Goal: Task Accomplishment & Management: Manage account settings

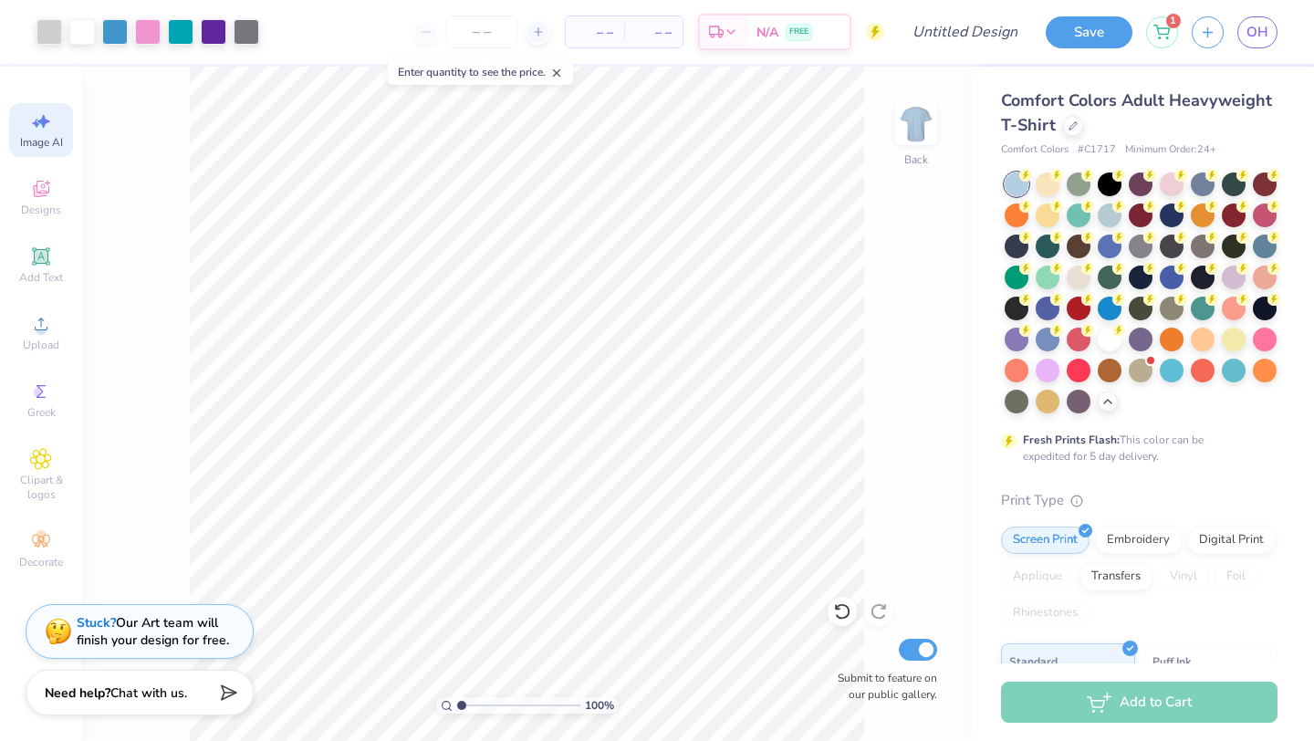
select select "4"
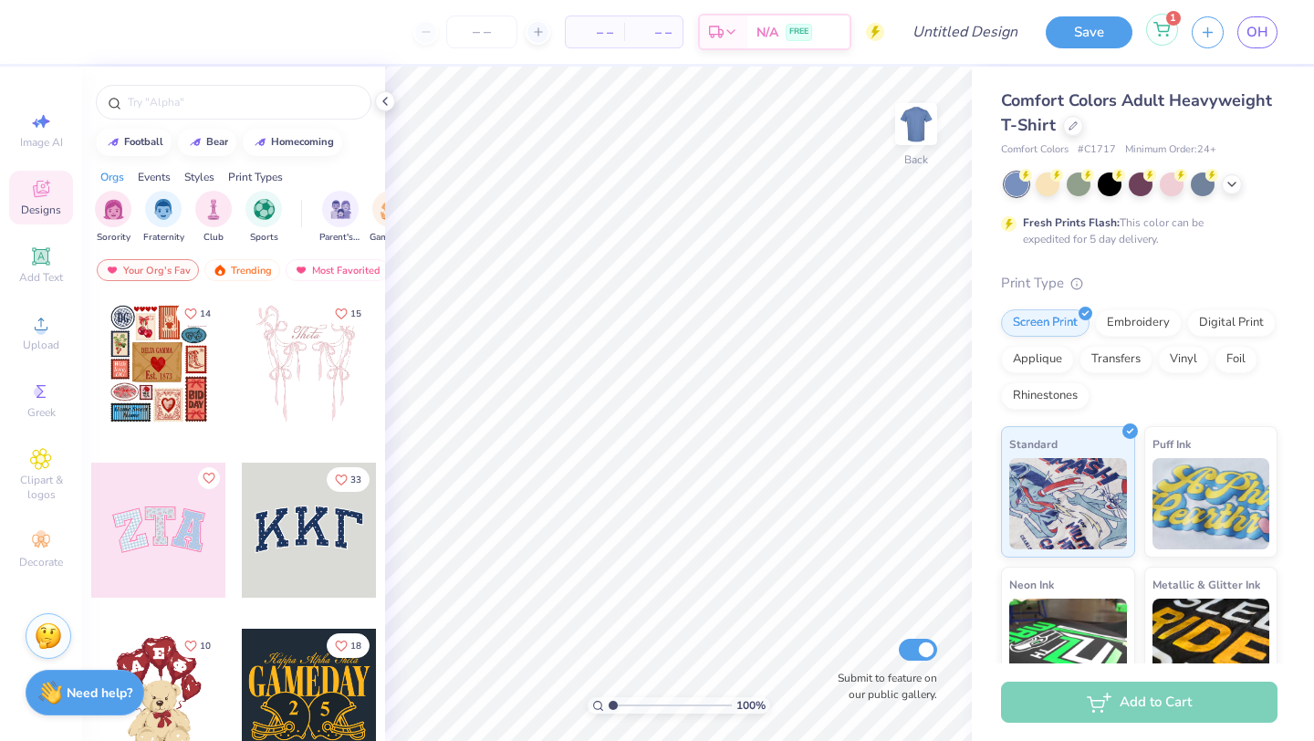
click at [1169, 26] on icon at bounding box center [1162, 27] width 16 height 9
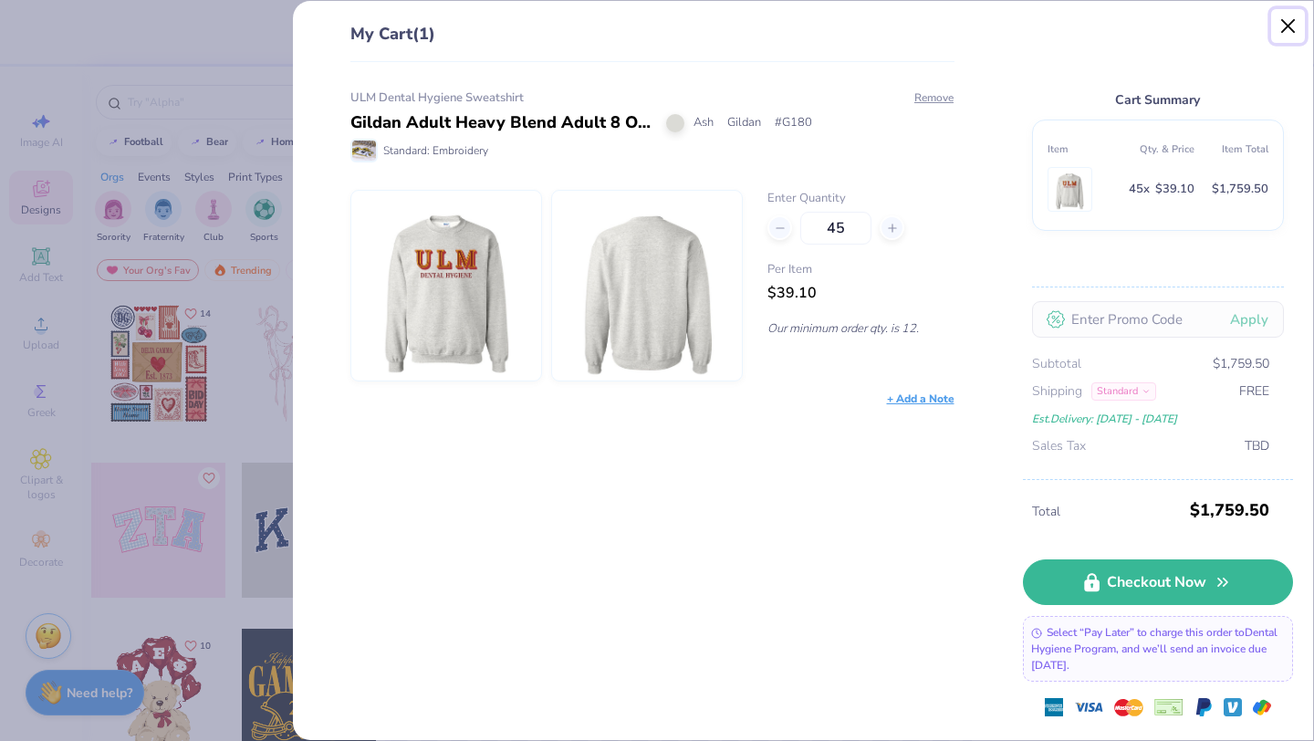
click at [1283, 26] on button "Close" at bounding box center [1288, 26] width 35 height 35
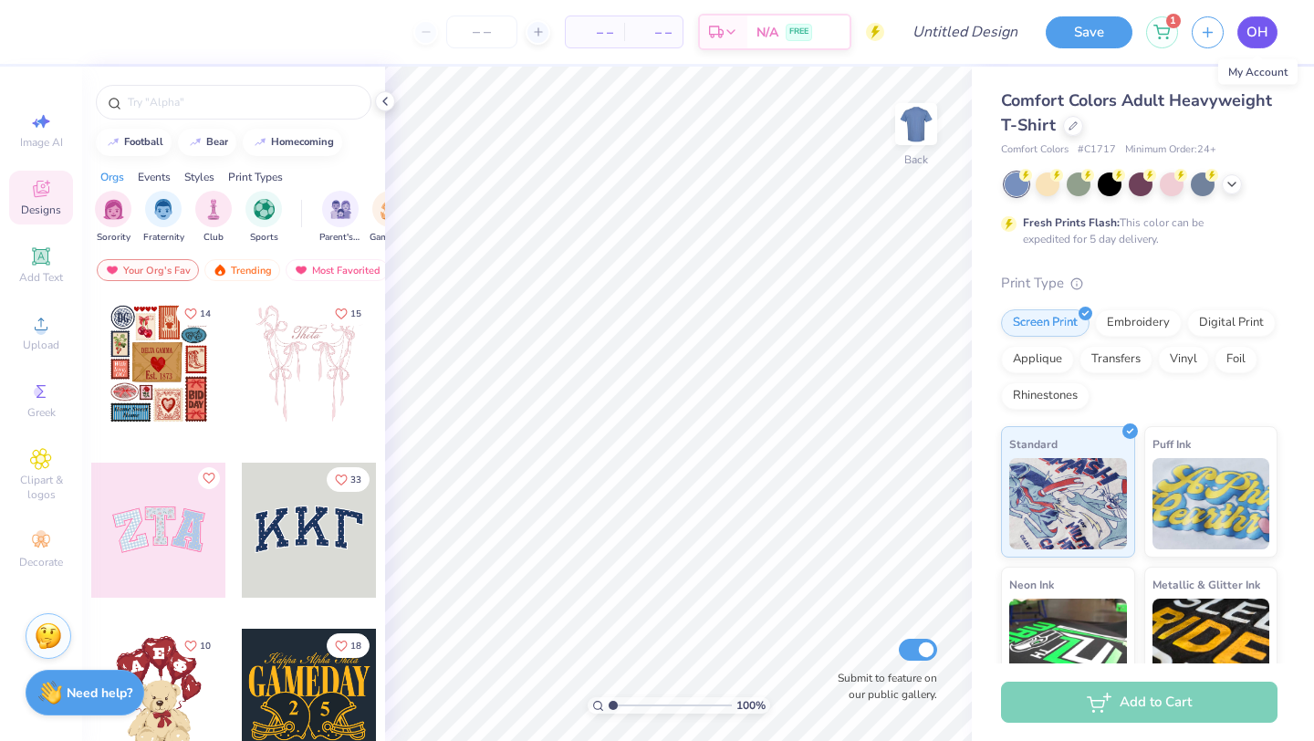
click at [1264, 26] on span "OH" at bounding box center [1257, 32] width 22 height 21
